Goal: Task Accomplishment & Management: Manage account settings

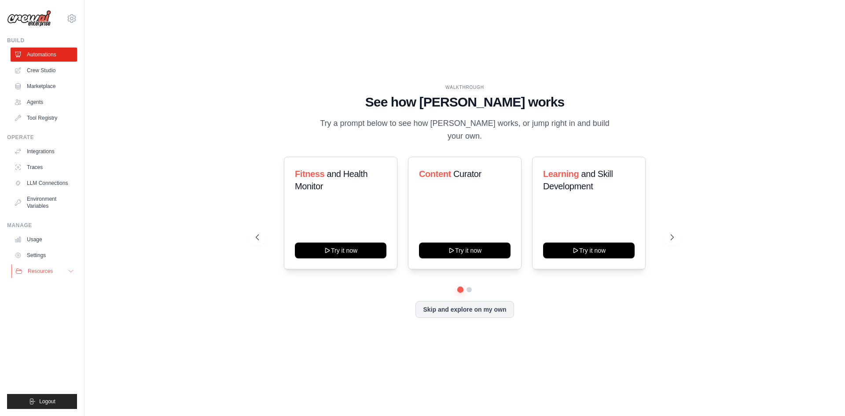
click at [68, 276] on button "Resources" at bounding box center [44, 271] width 66 height 14
click at [42, 66] on link "Crew Studio" at bounding box center [44, 70] width 66 height 14
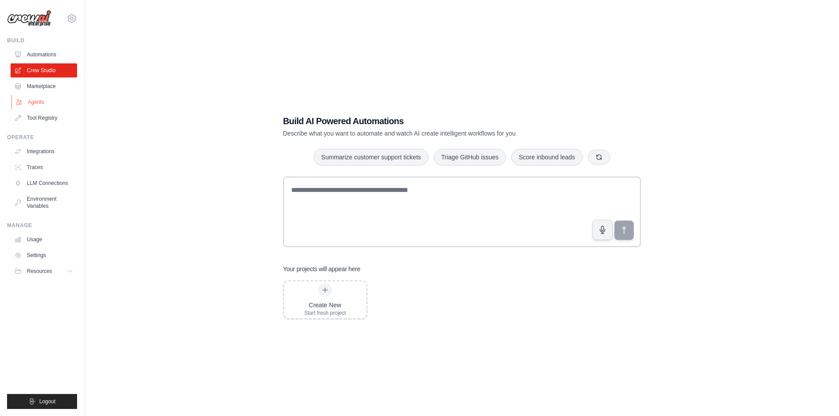
click at [38, 107] on link "Agents" at bounding box center [44, 102] width 66 height 14
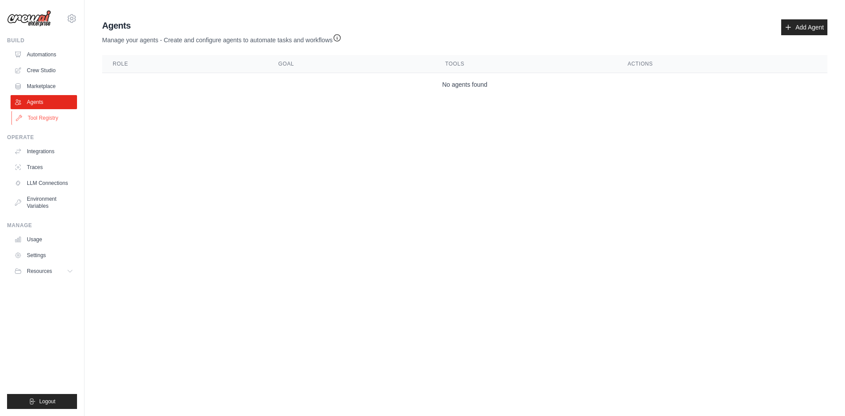
click at [38, 119] on link "Tool Registry" at bounding box center [44, 118] width 66 height 14
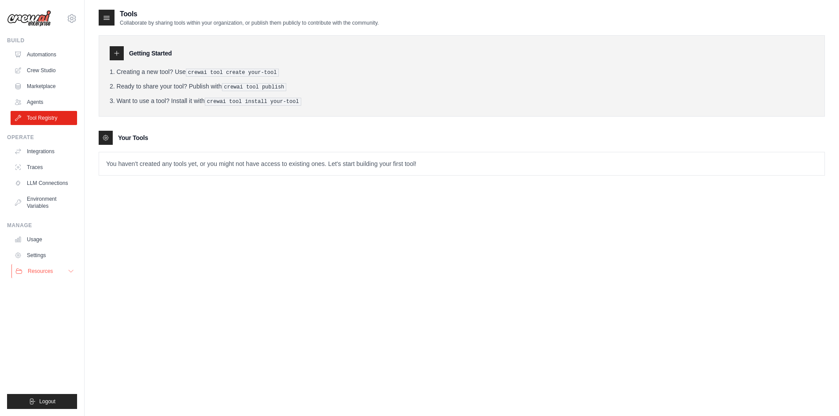
click at [71, 277] on button "Resources" at bounding box center [44, 271] width 66 height 14
click at [39, 296] on link "GitHub" at bounding box center [47, 300] width 61 height 12
click at [41, 330] on span "Video Tutorials" at bounding box center [48, 328] width 35 height 7
click at [32, 53] on link "Automations" at bounding box center [44, 55] width 66 height 14
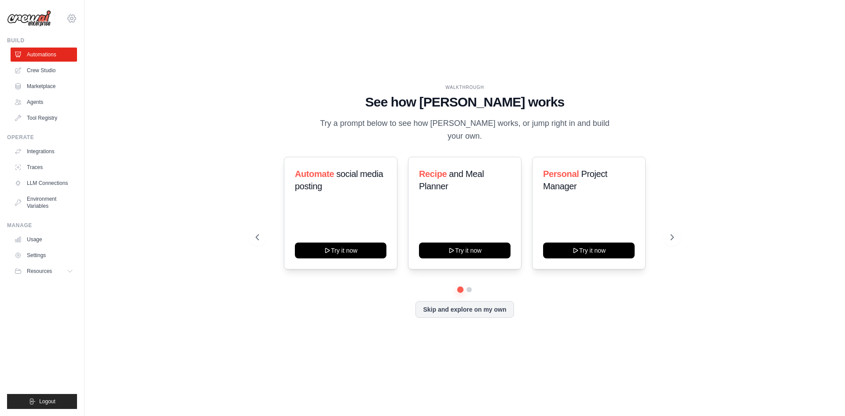
click at [70, 17] on icon at bounding box center [71, 18] width 11 height 11
click at [66, 64] on link "Settings" at bounding box center [71, 60] width 77 height 16
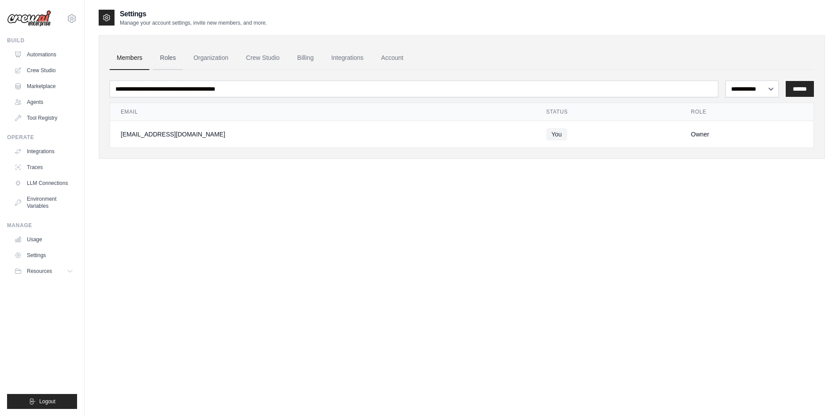
click at [160, 57] on link "Roles" at bounding box center [168, 58] width 30 height 24
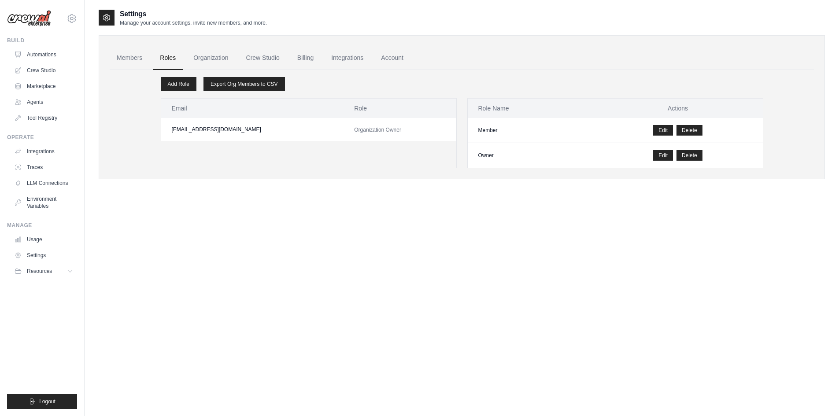
click at [221, 52] on link "Organization" at bounding box center [210, 58] width 49 height 24
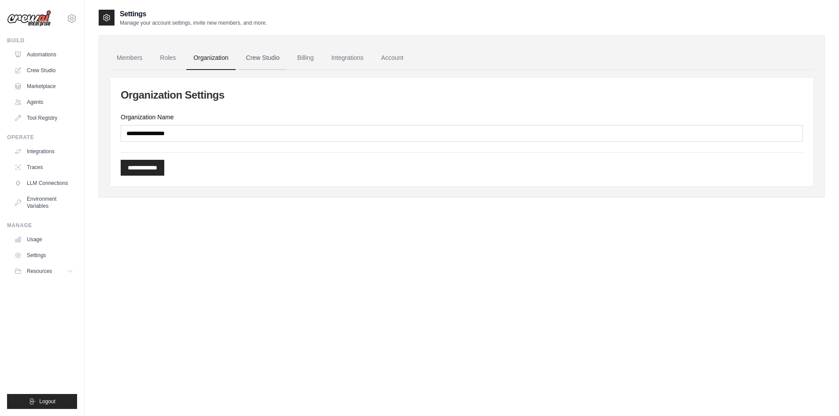
click at [268, 58] on link "Crew Studio" at bounding box center [263, 58] width 48 height 24
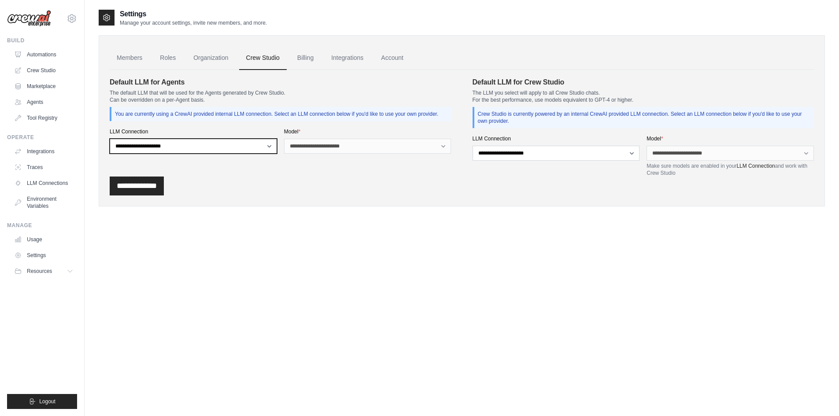
click at [267, 145] on select "**********" at bounding box center [193, 146] width 167 height 15
click at [33, 122] on link "Tool Registry" at bounding box center [44, 118] width 66 height 14
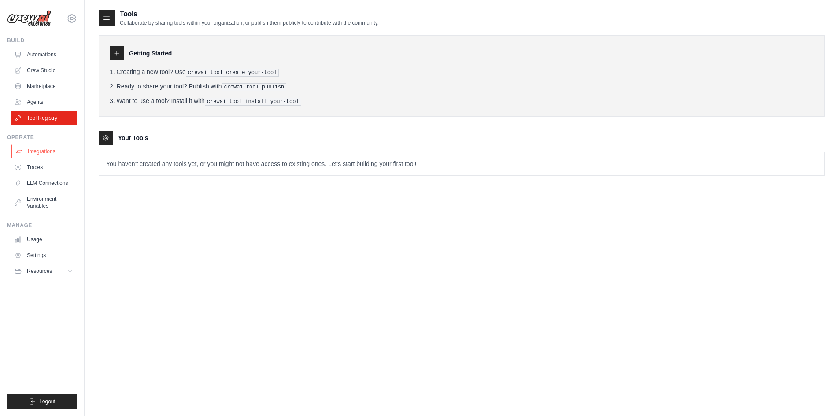
click at [52, 154] on link "Integrations" at bounding box center [44, 151] width 66 height 14
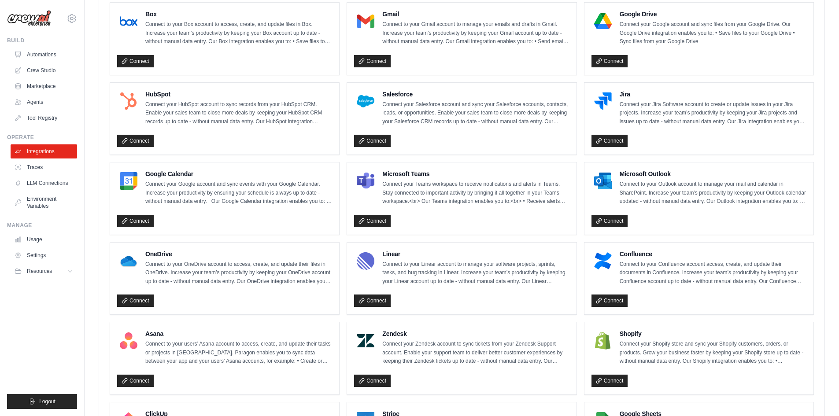
scroll to position [513, 0]
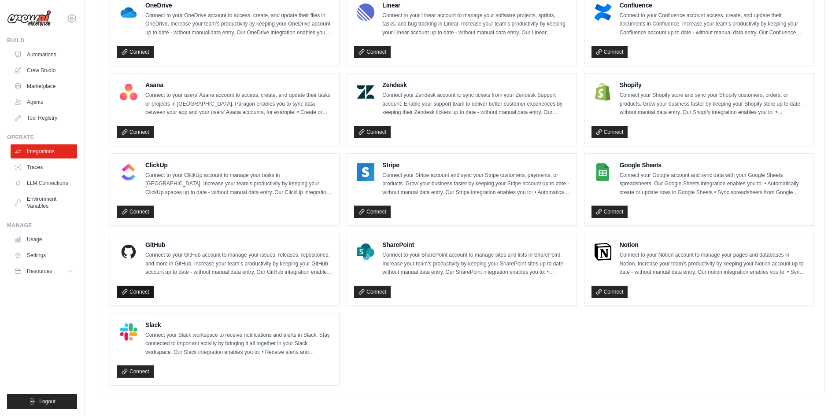
click at [127, 290] on icon at bounding box center [125, 292] width 6 height 6
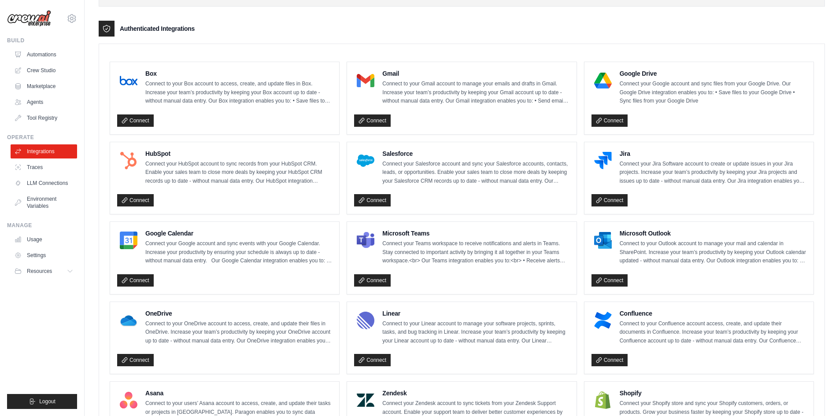
scroll to position [0, 0]
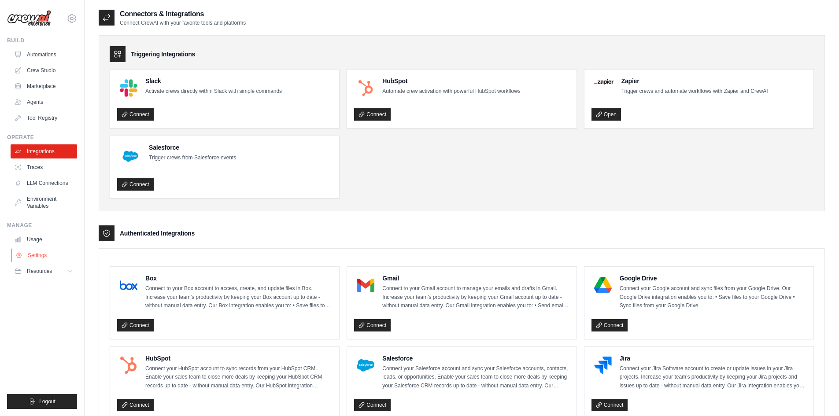
click at [41, 253] on link "Settings" at bounding box center [44, 255] width 66 height 14
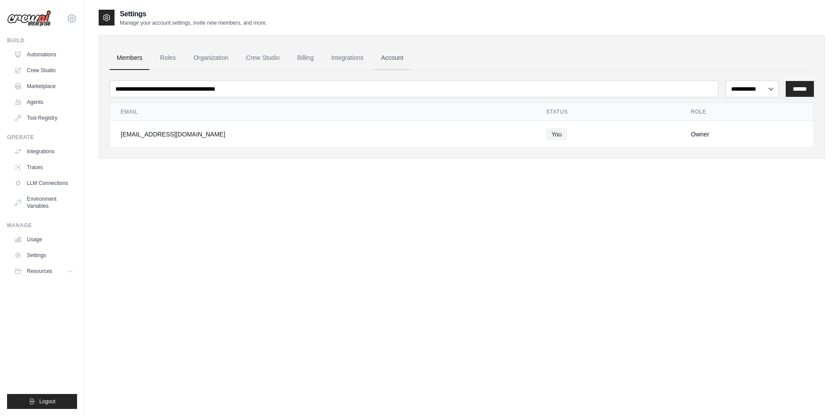
click at [406, 59] on link "Account" at bounding box center [392, 58] width 37 height 24
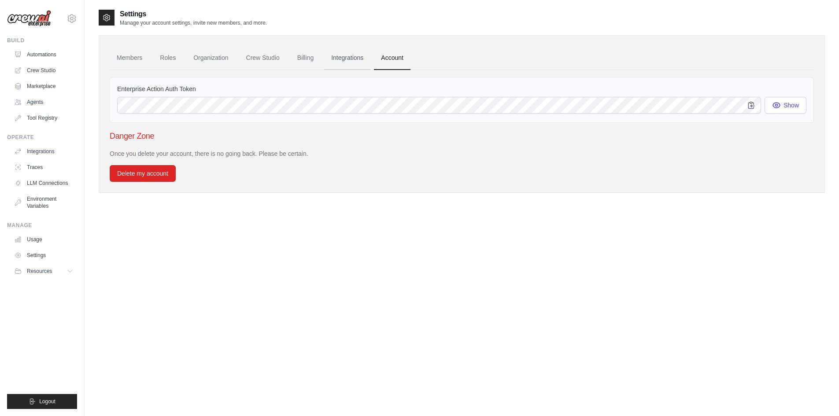
click at [358, 60] on link "Integrations" at bounding box center [347, 58] width 46 height 24
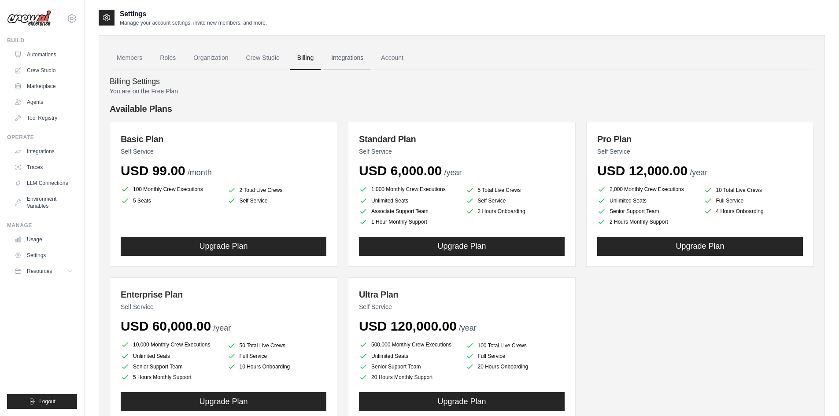
click at [341, 61] on link "Integrations" at bounding box center [347, 58] width 46 height 24
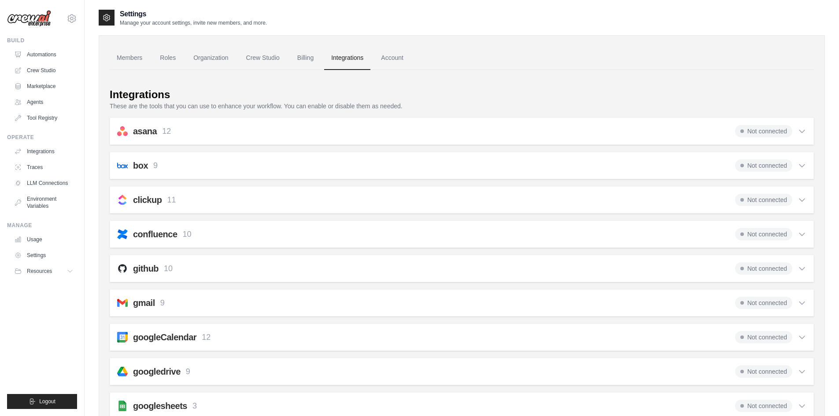
scroll to position [44, 0]
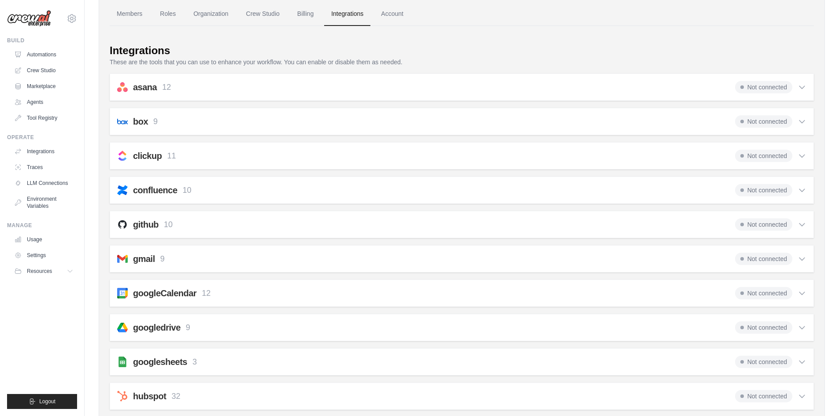
click at [131, 65] on p "These are the tools that you can use to enhance your workflow. You can enable o…" at bounding box center [462, 62] width 704 height 9
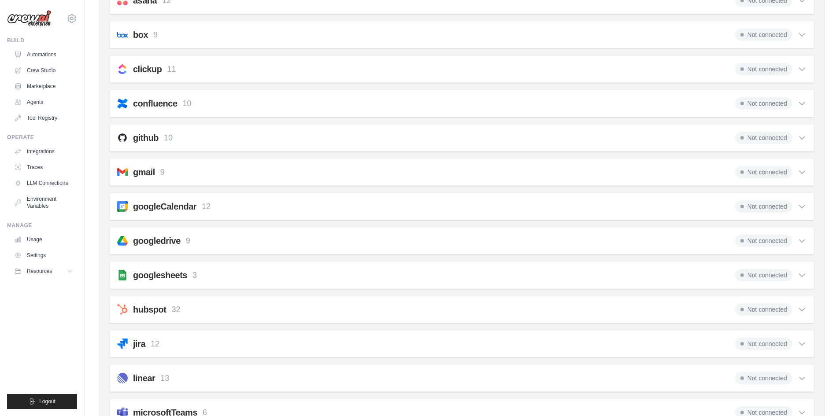
scroll to position [132, 0]
click at [211, 138] on div "github 10 Not connected" at bounding box center [461, 136] width 689 height 12
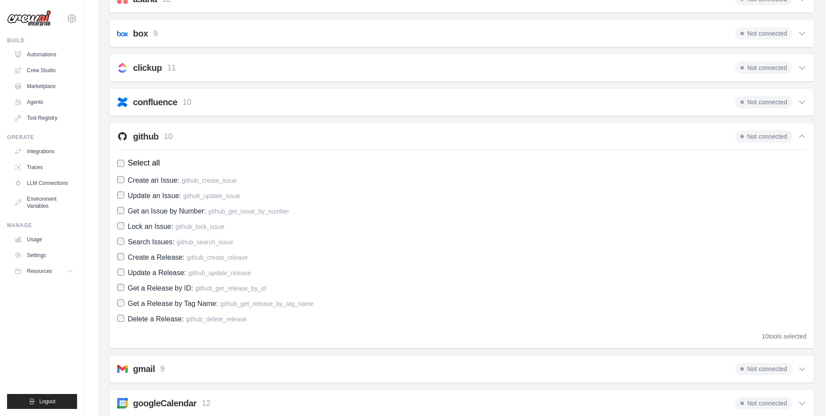
click at [751, 139] on span "Not connected" at bounding box center [763, 136] width 57 height 12
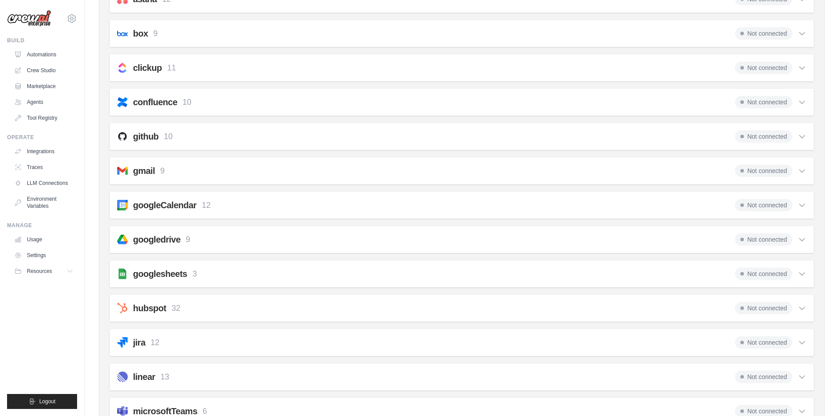
click at [767, 137] on span "Not connected" at bounding box center [763, 136] width 57 height 12
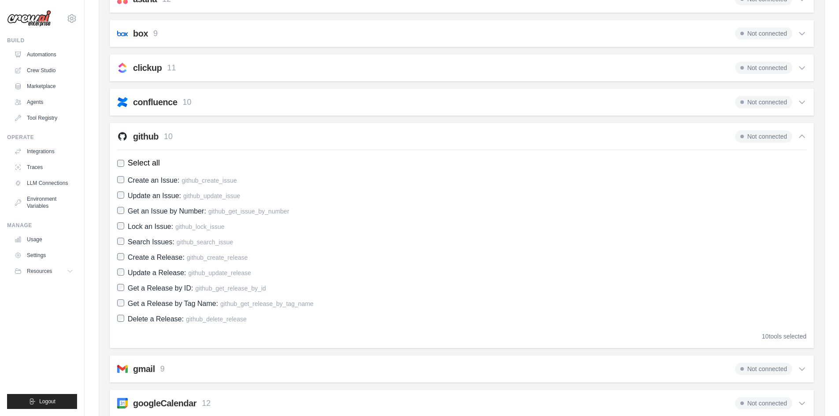
click at [767, 137] on span "Not connected" at bounding box center [763, 136] width 57 height 12
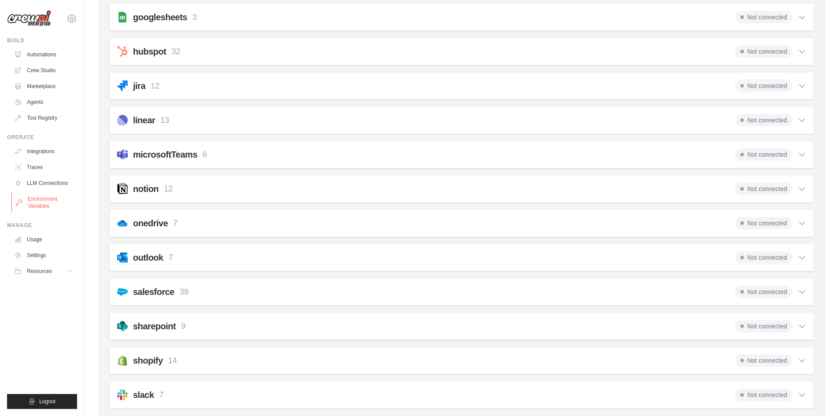
scroll to position [249, 0]
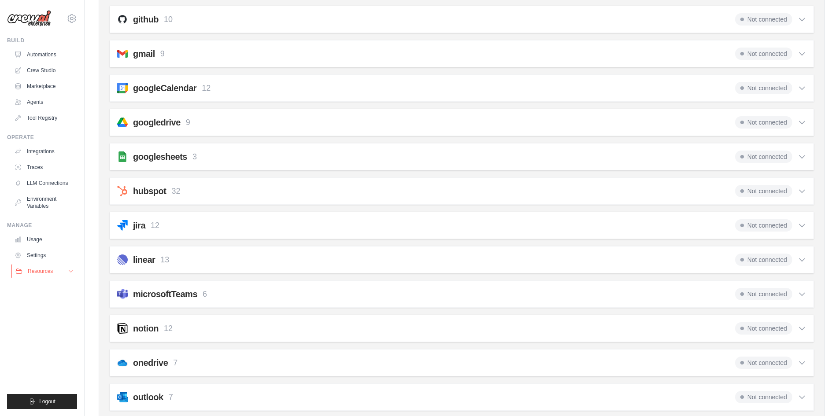
click at [73, 273] on icon at bounding box center [70, 271] width 7 height 7
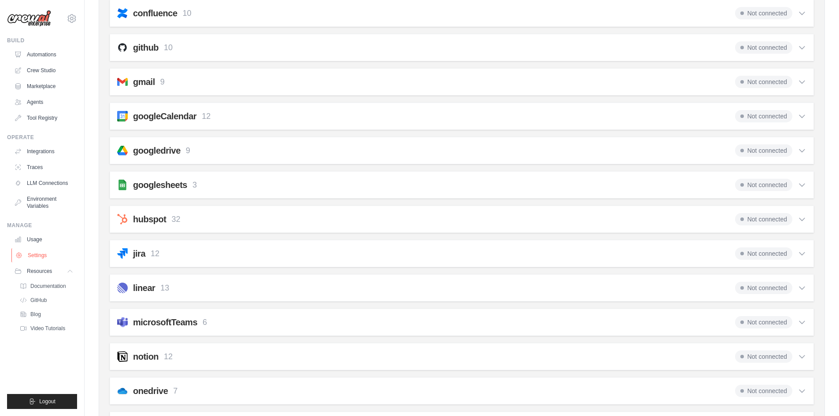
scroll to position [205, 0]
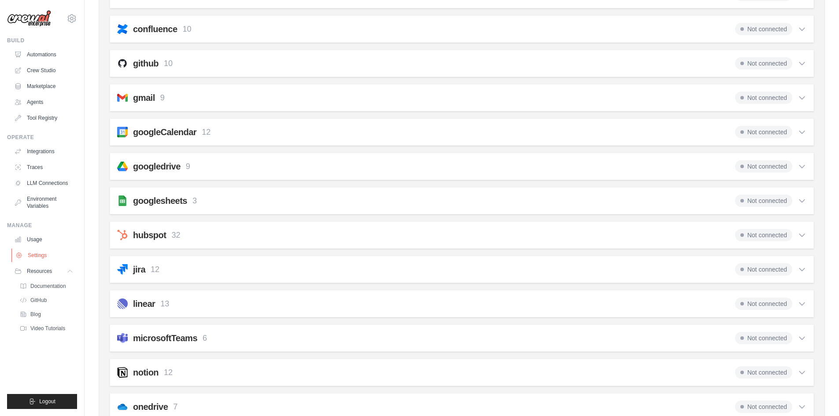
click at [33, 259] on link "Settings" at bounding box center [44, 255] width 66 height 14
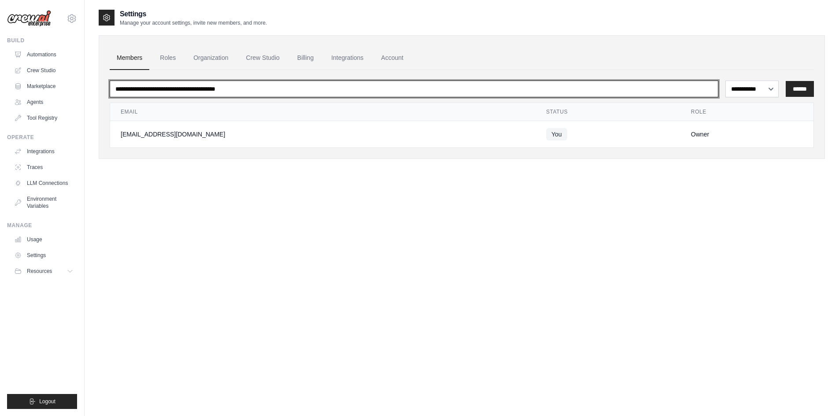
click at [126, 91] on input "email" at bounding box center [414, 89] width 609 height 17
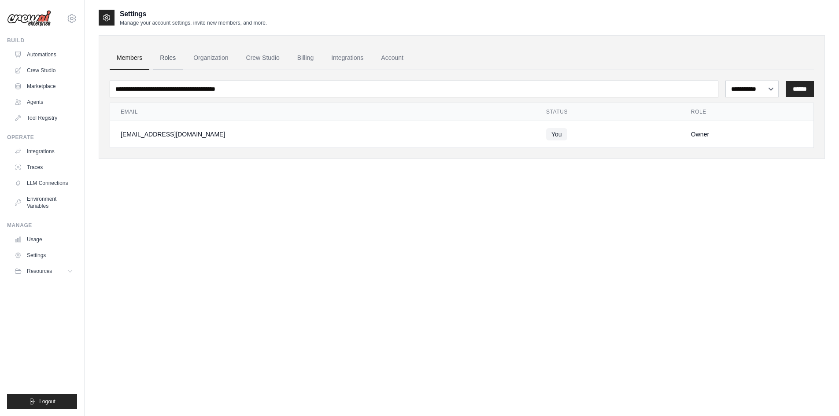
click at [156, 59] on link "Roles" at bounding box center [168, 58] width 30 height 24
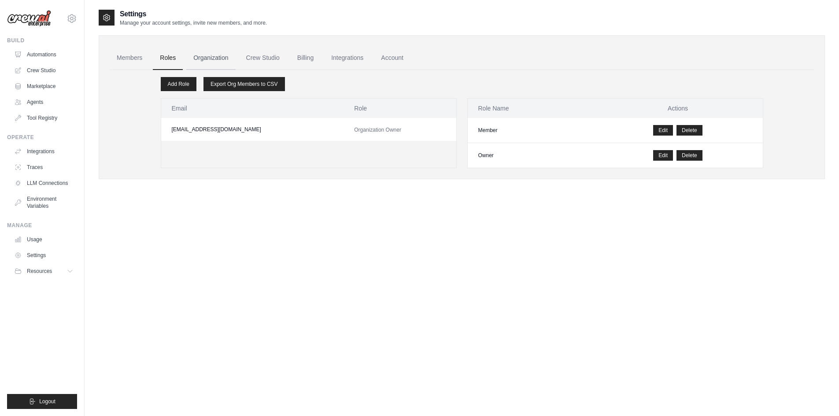
click at [199, 52] on link "Organization" at bounding box center [210, 58] width 49 height 24
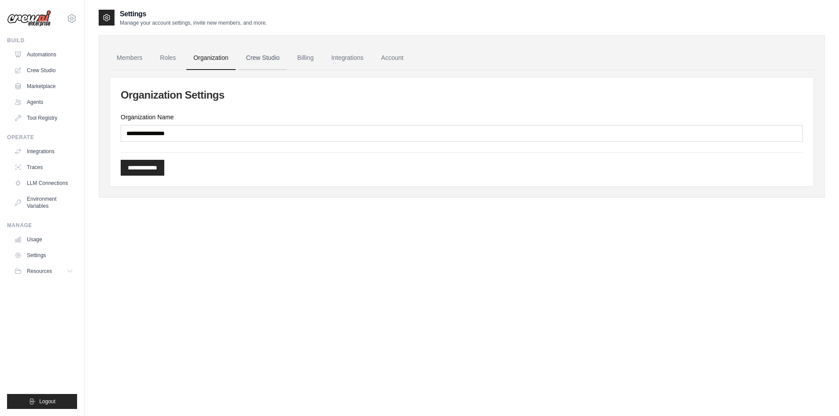
click at [242, 52] on link "Crew Studio" at bounding box center [263, 58] width 48 height 24
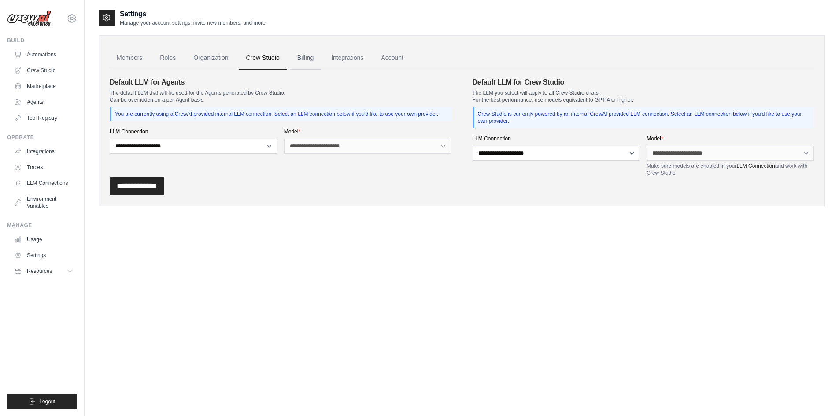
click at [302, 57] on link "Billing" at bounding box center [305, 58] width 30 height 24
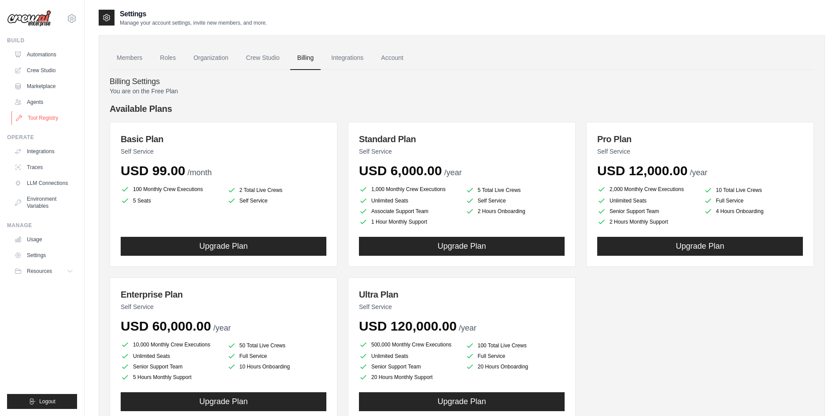
click at [43, 118] on link "Tool Registry" at bounding box center [44, 118] width 66 height 14
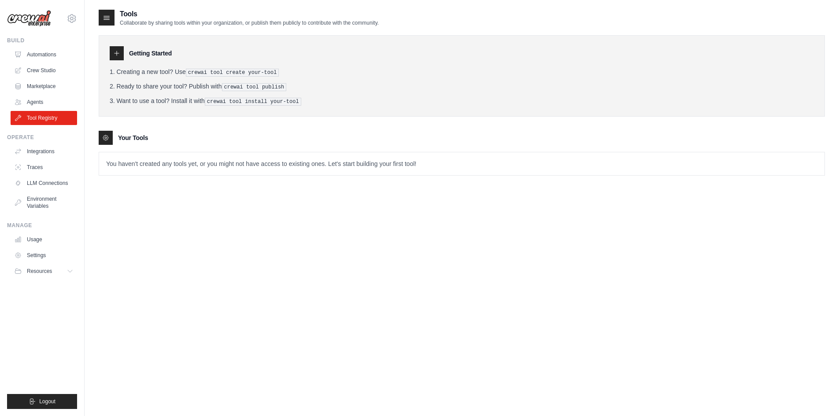
click at [116, 58] on div at bounding box center [117, 53] width 14 height 14
click at [47, 99] on link "Agents" at bounding box center [44, 102] width 66 height 14
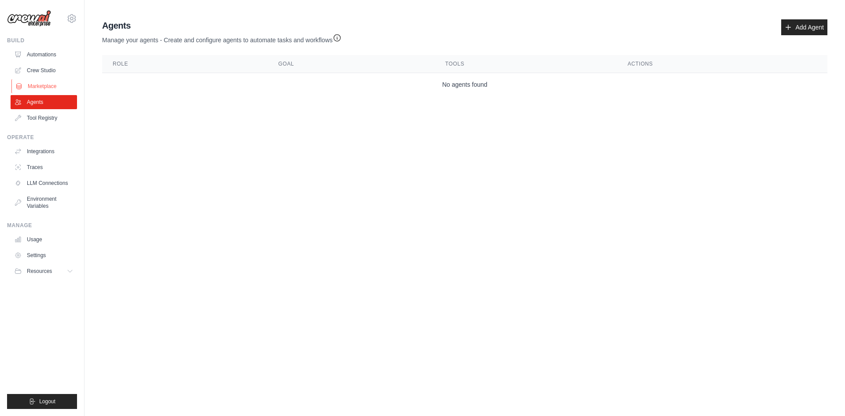
click at [41, 84] on link "Marketplace" at bounding box center [44, 86] width 66 height 14
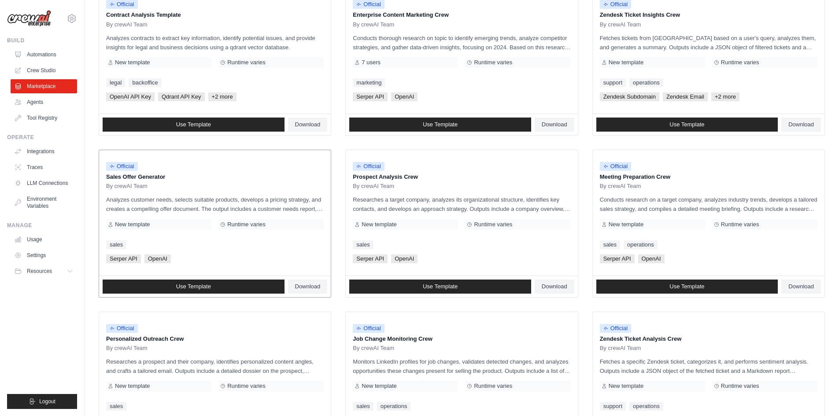
scroll to position [132, 0]
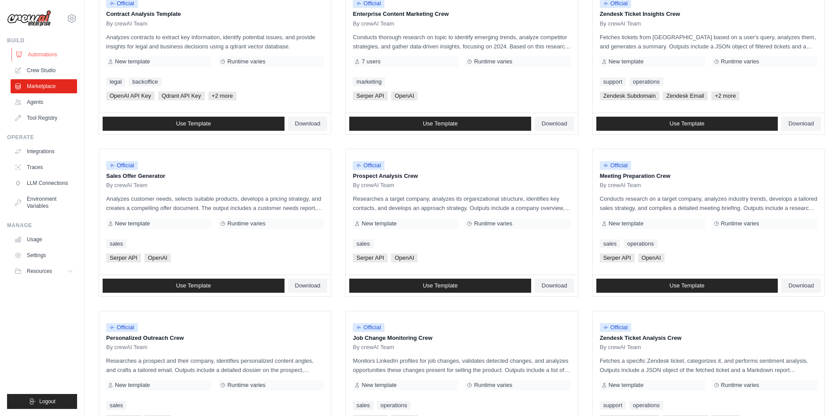
click at [44, 55] on link "Automations" at bounding box center [44, 55] width 66 height 14
click at [69, 23] on icon at bounding box center [71, 18] width 11 height 11
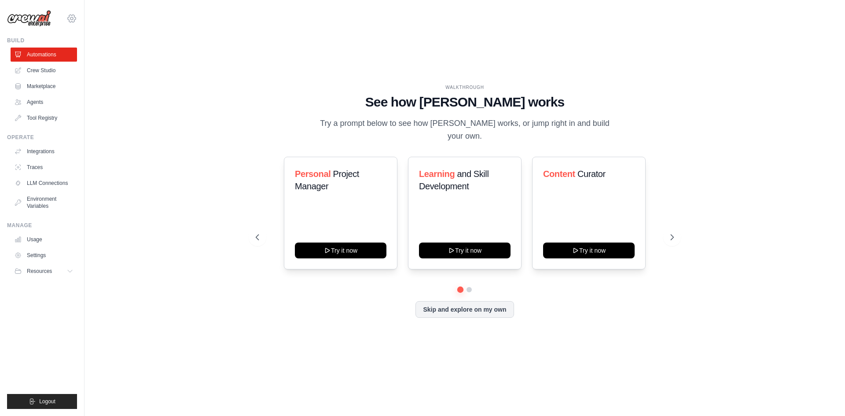
click at [75, 15] on icon at bounding box center [71, 18] width 11 height 11
click at [56, 59] on link "Settings" at bounding box center [71, 60] width 77 height 16
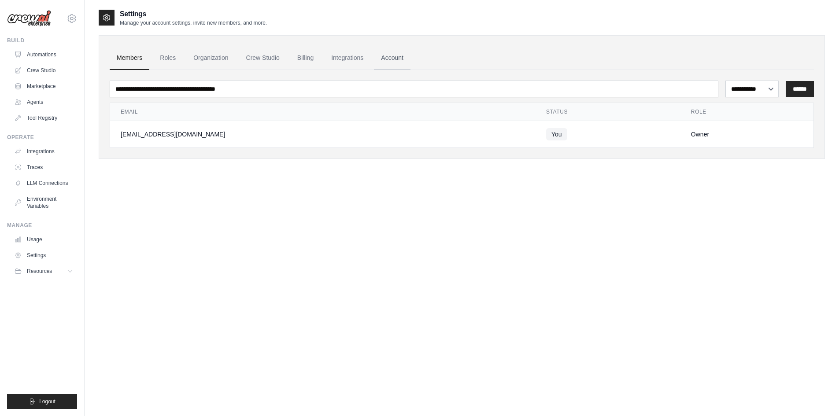
click at [399, 56] on link "Account" at bounding box center [392, 58] width 37 height 24
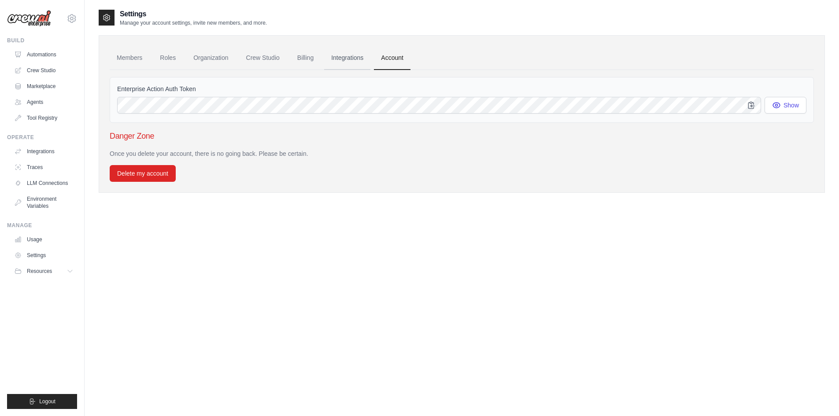
click at [348, 56] on link "Integrations" at bounding box center [347, 58] width 46 height 24
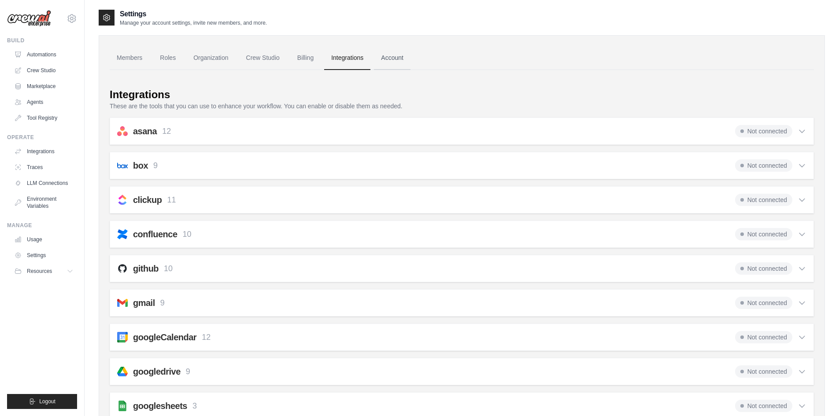
click at [389, 54] on link "Account" at bounding box center [392, 58] width 37 height 24
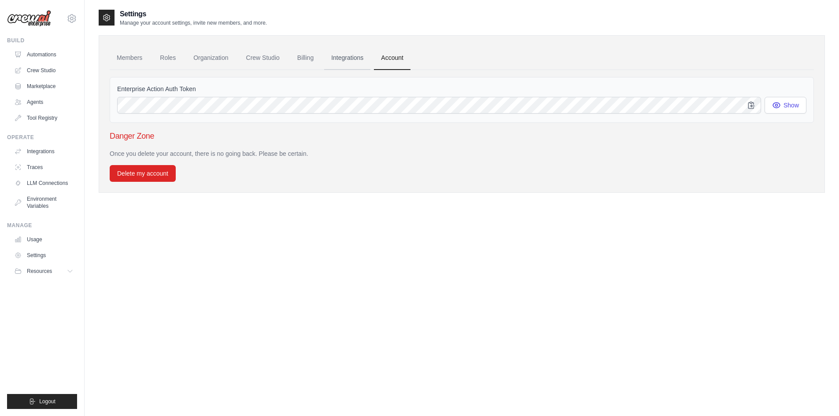
click at [356, 60] on link "Integrations" at bounding box center [347, 58] width 46 height 24
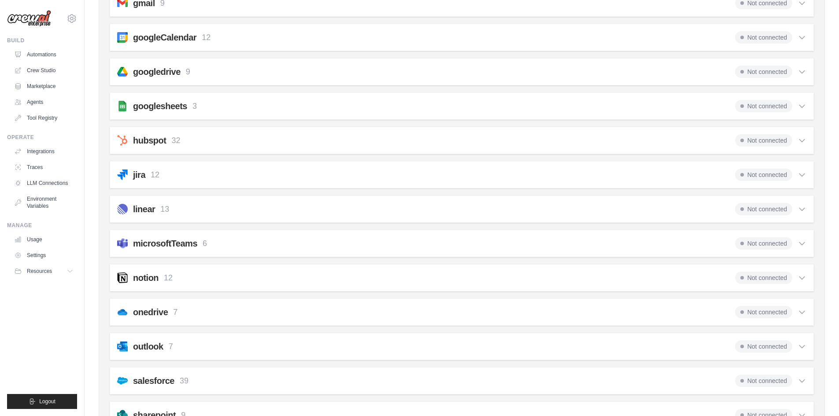
scroll to position [308, 0]
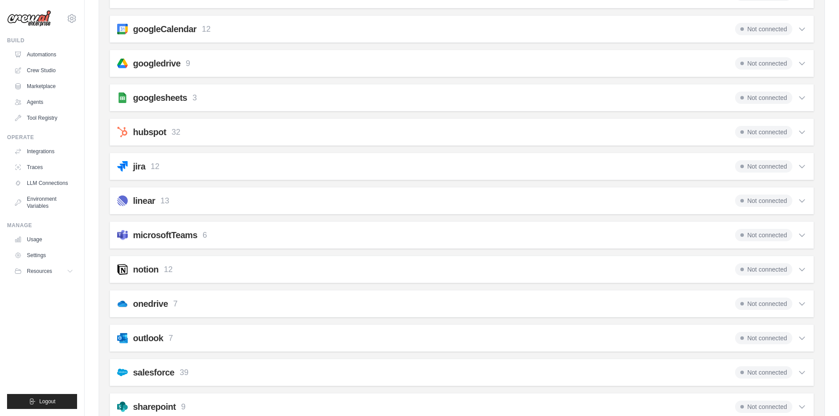
click at [183, 231] on h2 "microsoftTeams" at bounding box center [165, 235] width 64 height 12
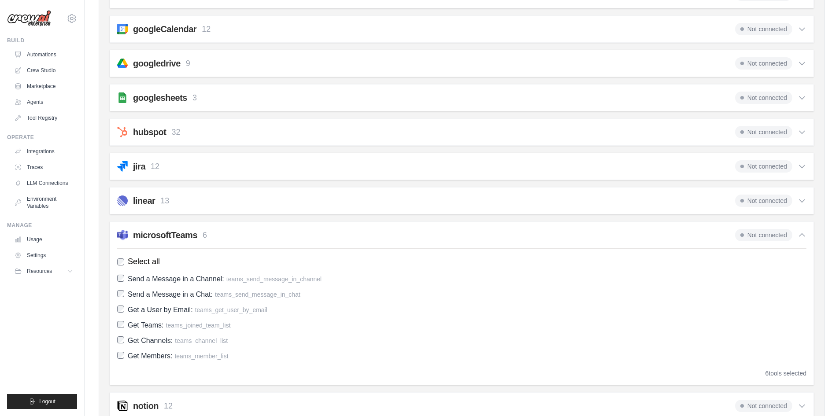
click at [767, 238] on span "Not connected" at bounding box center [763, 235] width 57 height 12
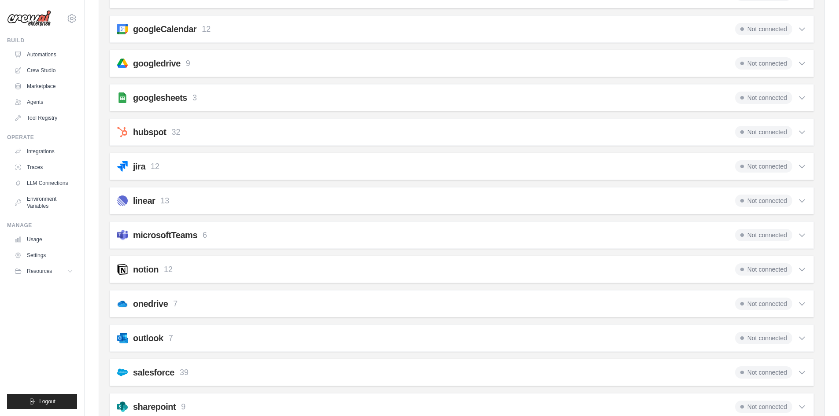
click at [767, 237] on span "Not connected" at bounding box center [763, 235] width 57 height 12
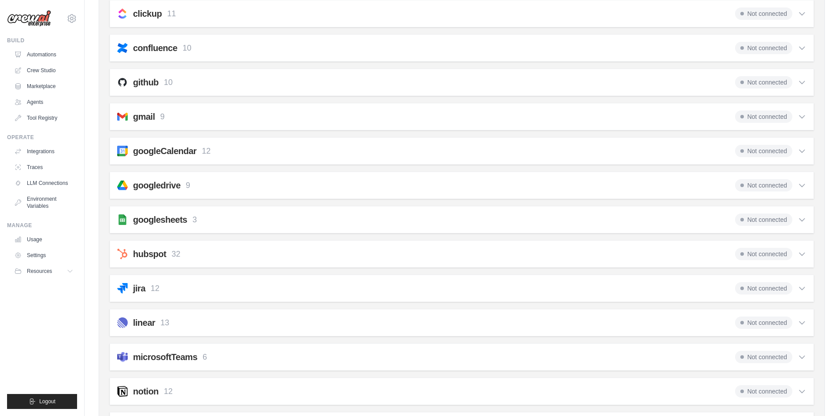
scroll to position [0, 0]
